Goal: Task Accomplishment & Management: Complete application form

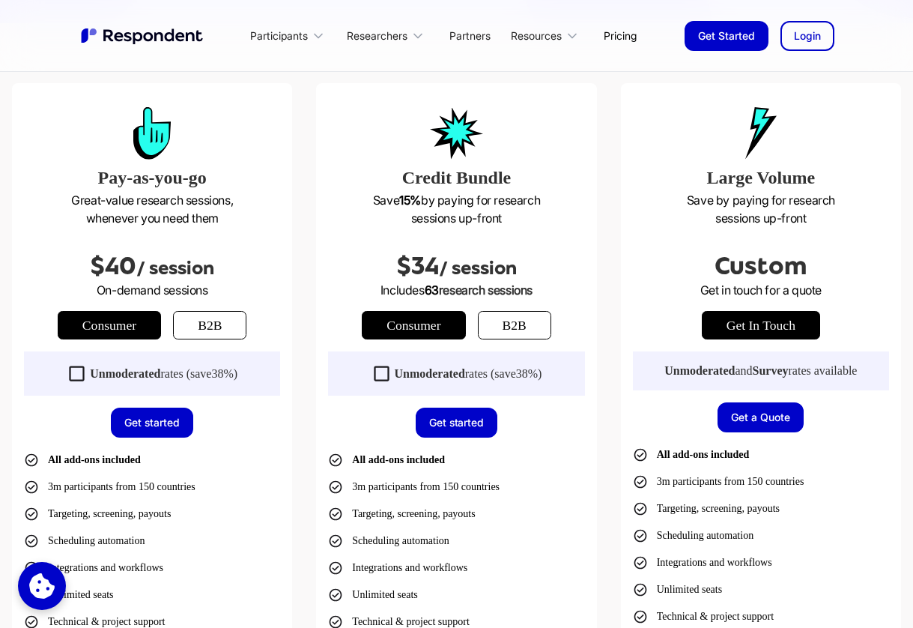
scroll to position [408, 0]
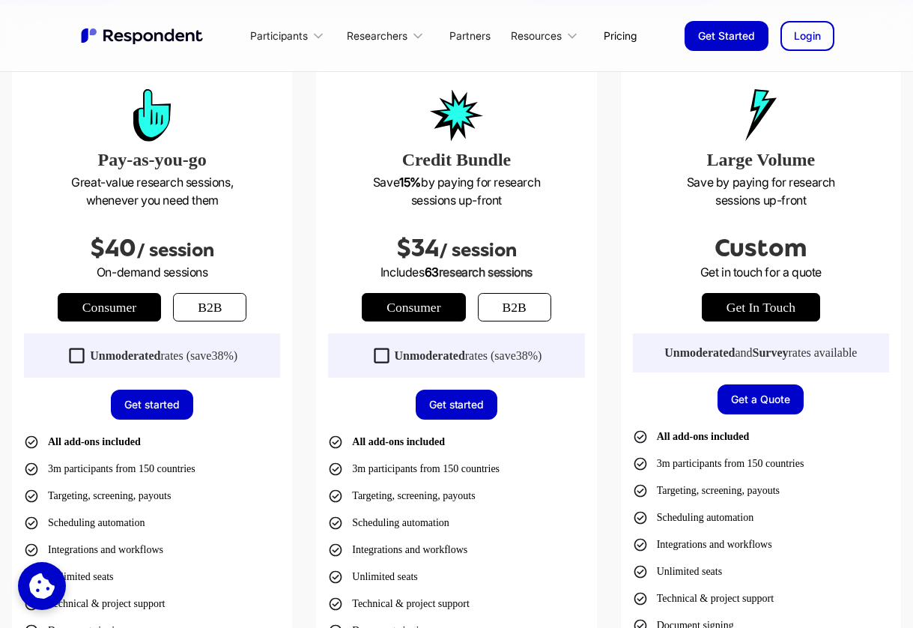
click at [73, 360] on icon at bounding box center [77, 355] width 20 height 20
click at [374, 354] on icon at bounding box center [382, 355] width 20 height 20
click at [374, 354] on icon at bounding box center [381, 355] width 15 height 15
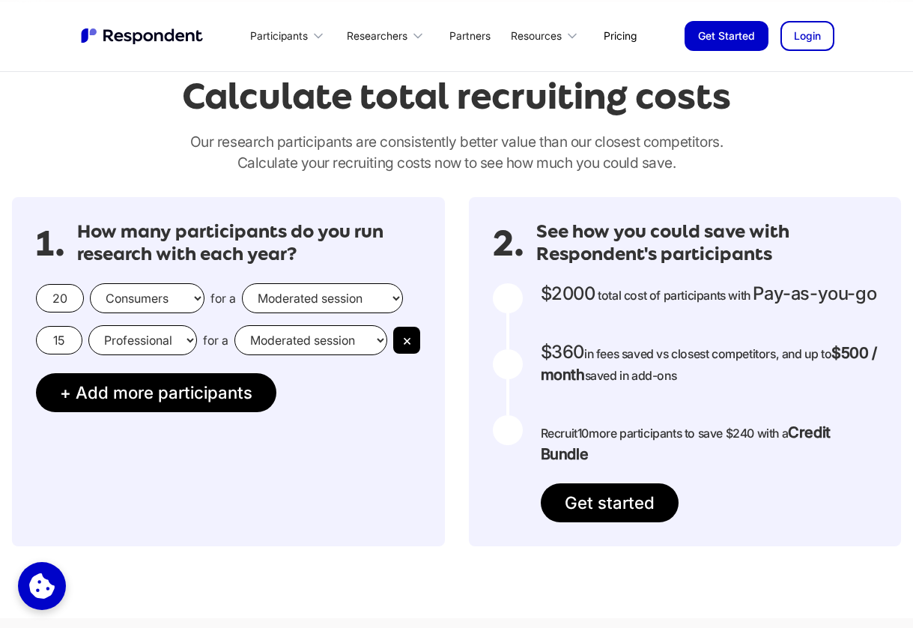
scroll to position [1250, 0]
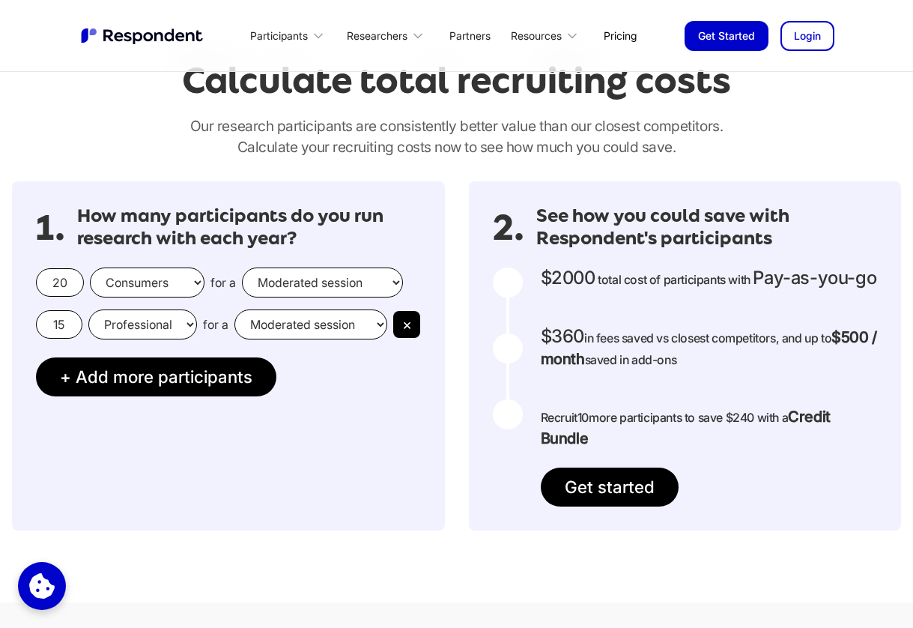
click at [149, 282] on select "Consumers Professionals" at bounding box center [147, 282] width 115 height 30
click at [90, 267] on select "Consumers Professionals" at bounding box center [147, 282] width 115 height 30
click at [60, 316] on input "15" at bounding box center [59, 324] width 46 height 28
type input "10"
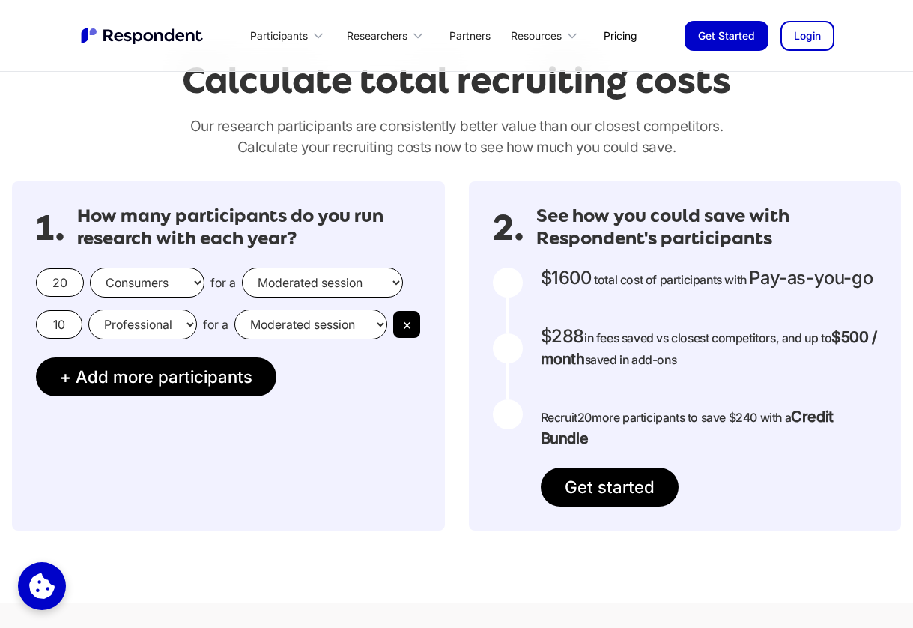
click at [60, 286] on input "20" at bounding box center [60, 282] width 48 height 28
type input "10"
click at [293, 286] on select "Moderated session Unmoderated session" at bounding box center [322, 282] width 161 height 30
click at [242, 267] on select "Moderated session Unmoderated session" at bounding box center [322, 282] width 161 height 30
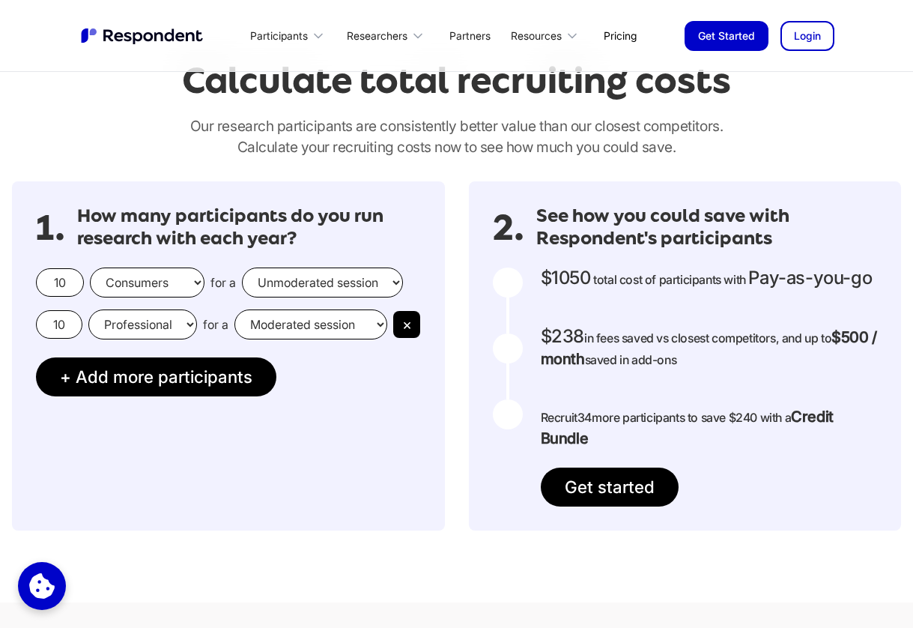
click at [304, 283] on select "Moderated session Unmoderated session" at bounding box center [322, 282] width 161 height 30
select select "moderated"
click at [242, 267] on select "Moderated session Unmoderated session" at bounding box center [322, 282] width 161 height 30
click at [69, 282] on input "10" at bounding box center [60, 282] width 48 height 28
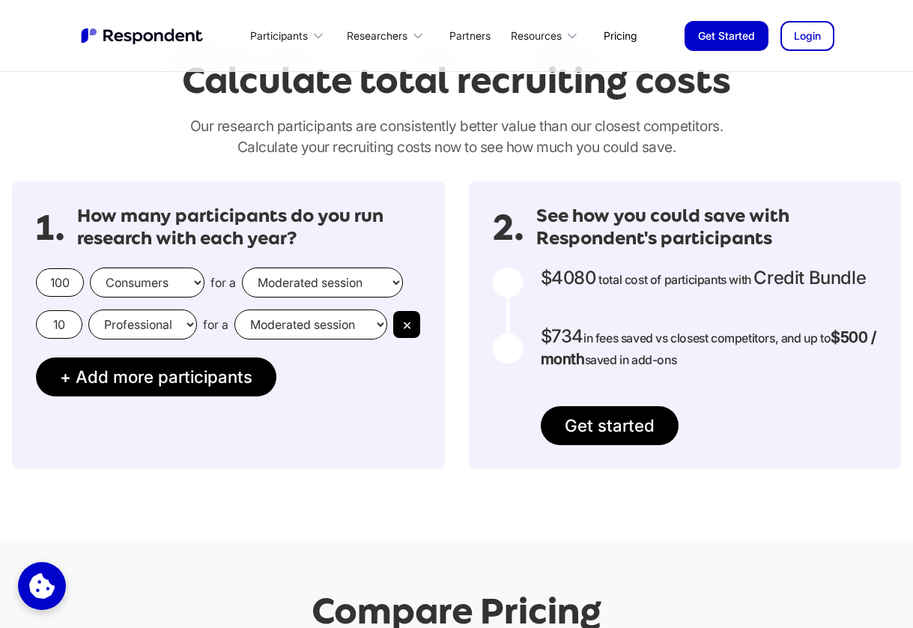
type input "100"
click at [66, 330] on input "10" at bounding box center [59, 324] width 46 height 28
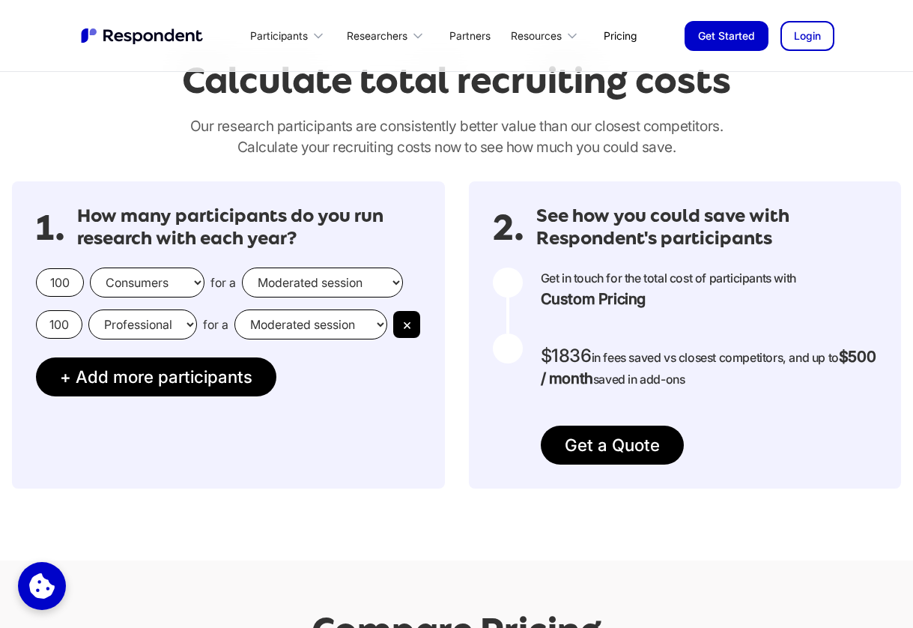
type input "100"
click at [69, 297] on div "100 Consumers Professionals for a Moderated session Unmoderated session 100 Pro…" at bounding box center [228, 303] width 385 height 72
click at [59, 276] on input "100" at bounding box center [60, 282] width 48 height 28
type input "0"
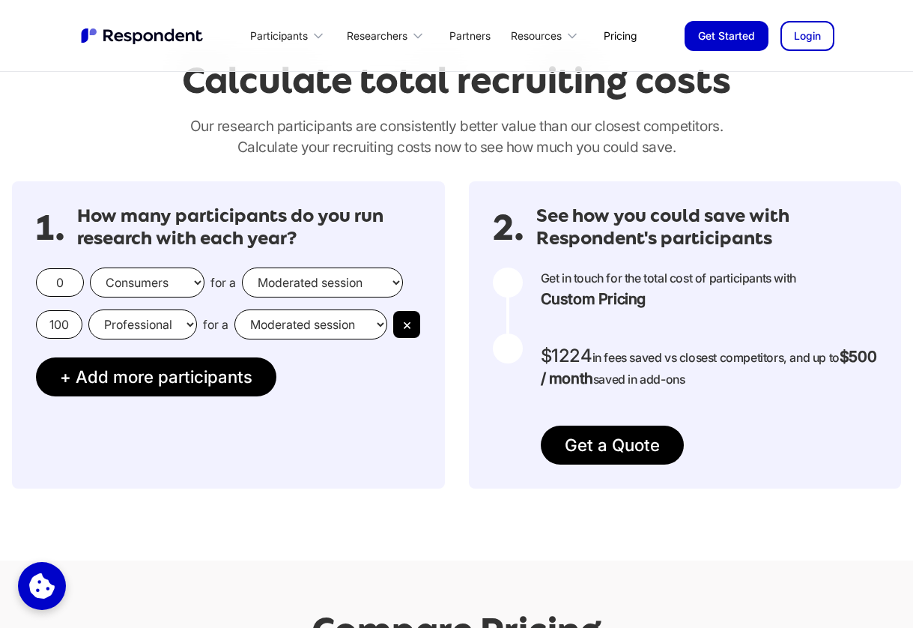
click at [60, 324] on input "100" at bounding box center [59, 324] width 46 height 28
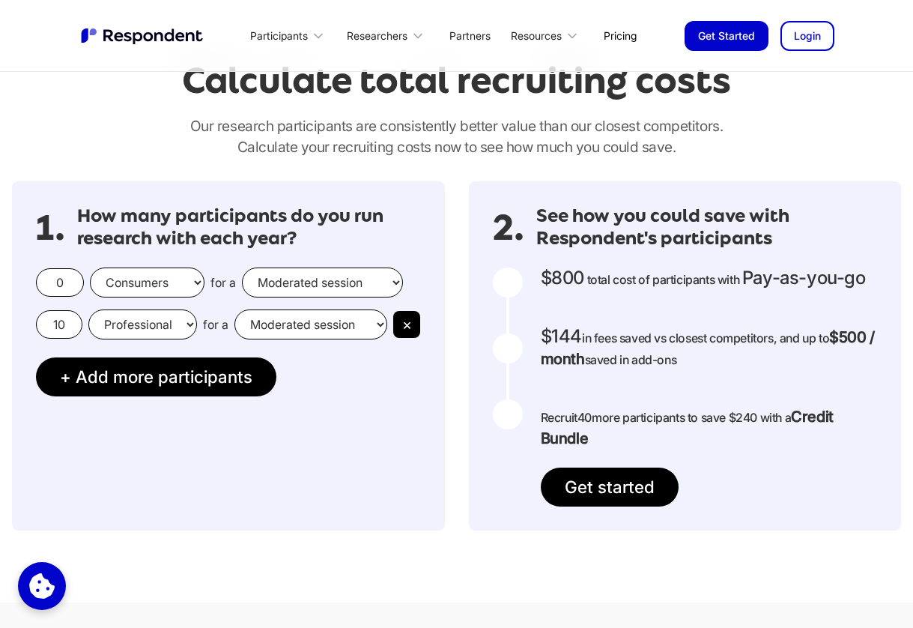
type input "10"
click at [132, 283] on select "Consumers Professionals" at bounding box center [147, 282] width 115 height 30
click at [62, 276] on input "0" at bounding box center [60, 282] width 48 height 28
type input "10"
click at [116, 275] on select "Consumers Professionals" at bounding box center [147, 282] width 115 height 30
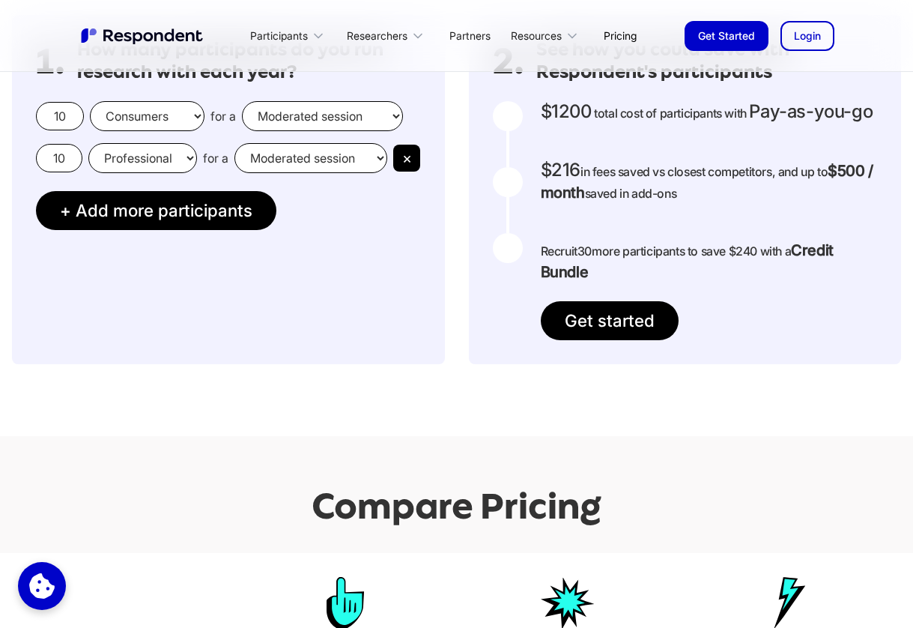
scroll to position [1419, 0]
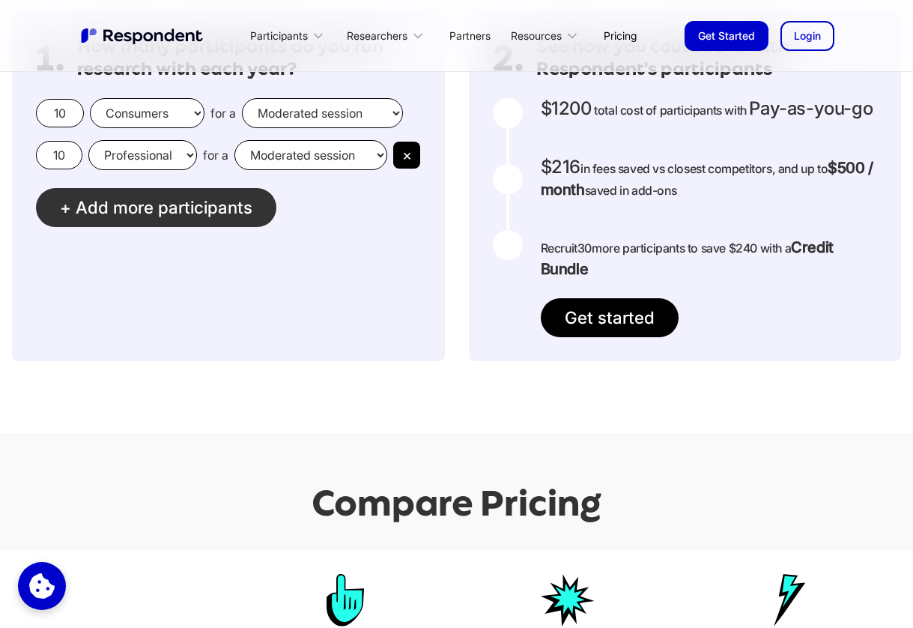
click at [200, 208] on span "Add more participants" at bounding box center [164, 207] width 177 height 20
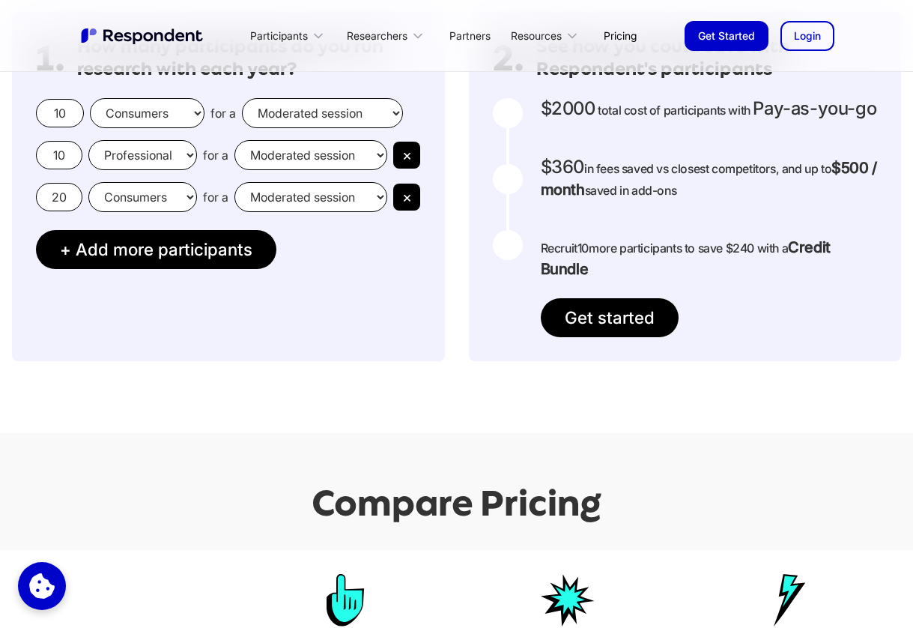
click at [175, 188] on select "Consumers Professionals" at bounding box center [142, 197] width 109 height 30
click at [298, 190] on select "Moderated session Unmoderated session" at bounding box center [310, 197] width 153 height 30
select select "unmoderated"
click at [234, 182] on select "Moderated session Unmoderated session" at bounding box center [310, 197] width 153 height 30
click at [399, 191] on button "×" at bounding box center [406, 197] width 27 height 27
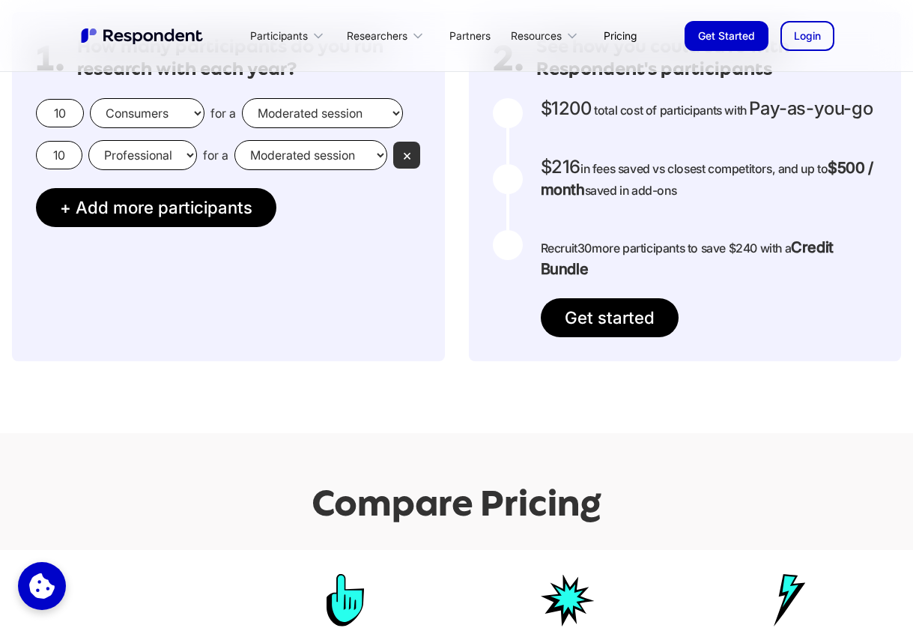
click at [417, 143] on button "×" at bounding box center [406, 155] width 27 height 27
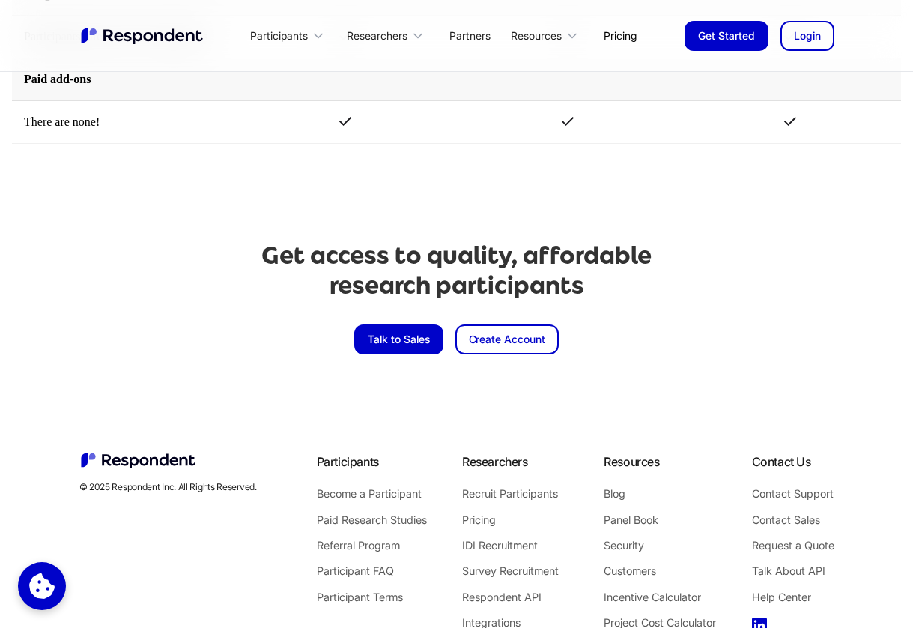
scroll to position [3516, 0]
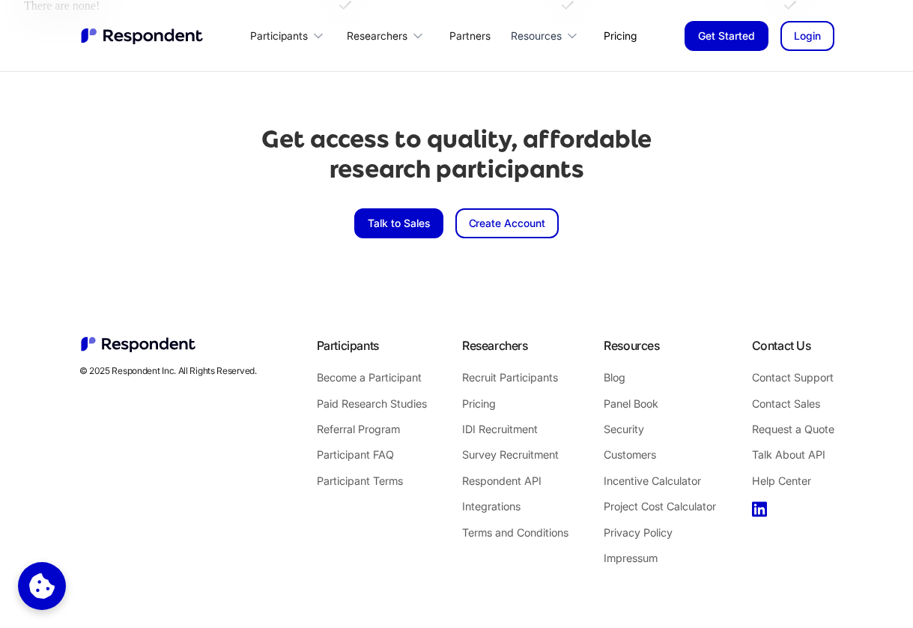
click at [566, 36] on icon at bounding box center [572, 35] width 15 height 15
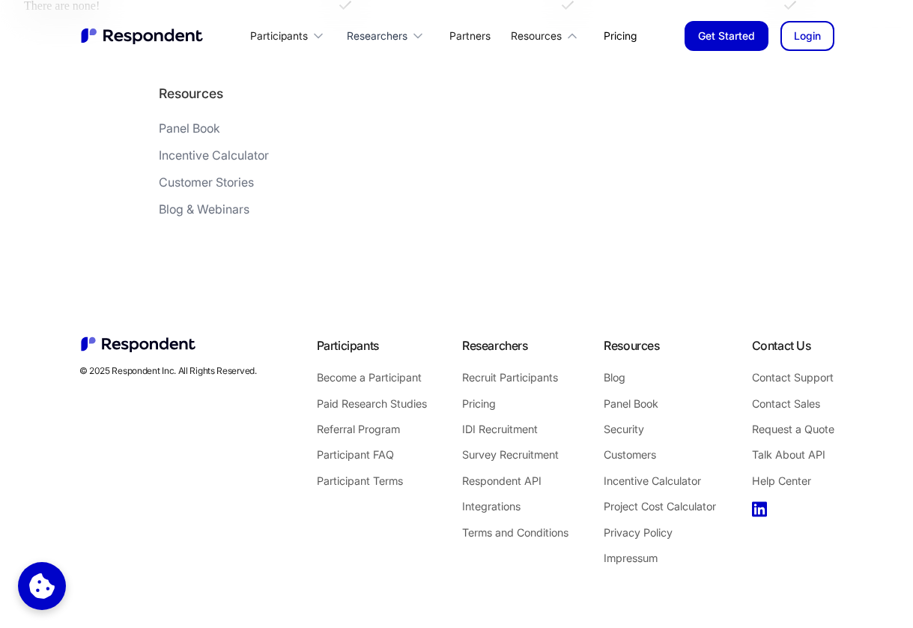
click at [419, 43] on div "Researchers" at bounding box center [387, 35] width 99 height 35
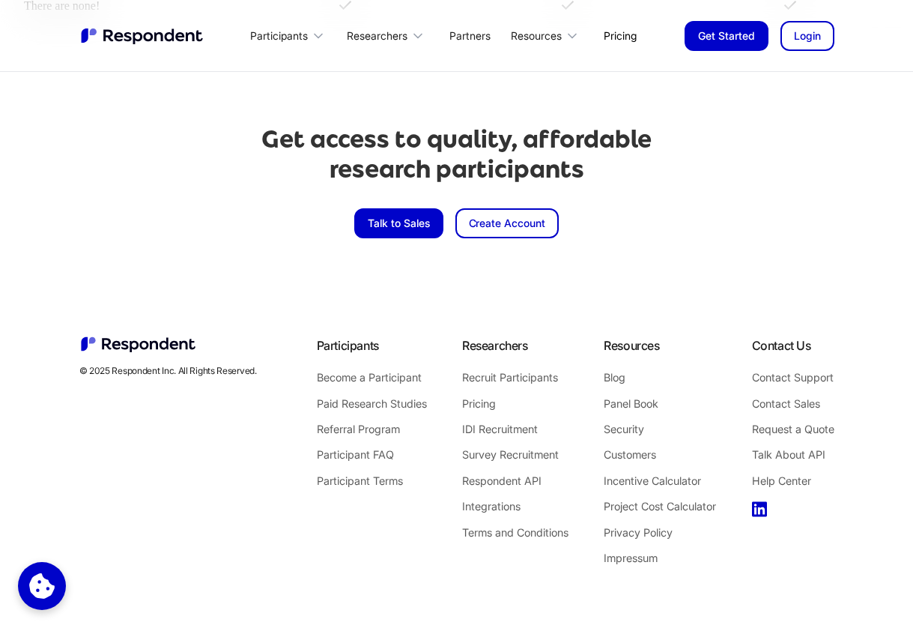
click at [754, 511] on icon at bounding box center [759, 508] width 15 height 17
